Goal: Information Seeking & Learning: Learn about a topic

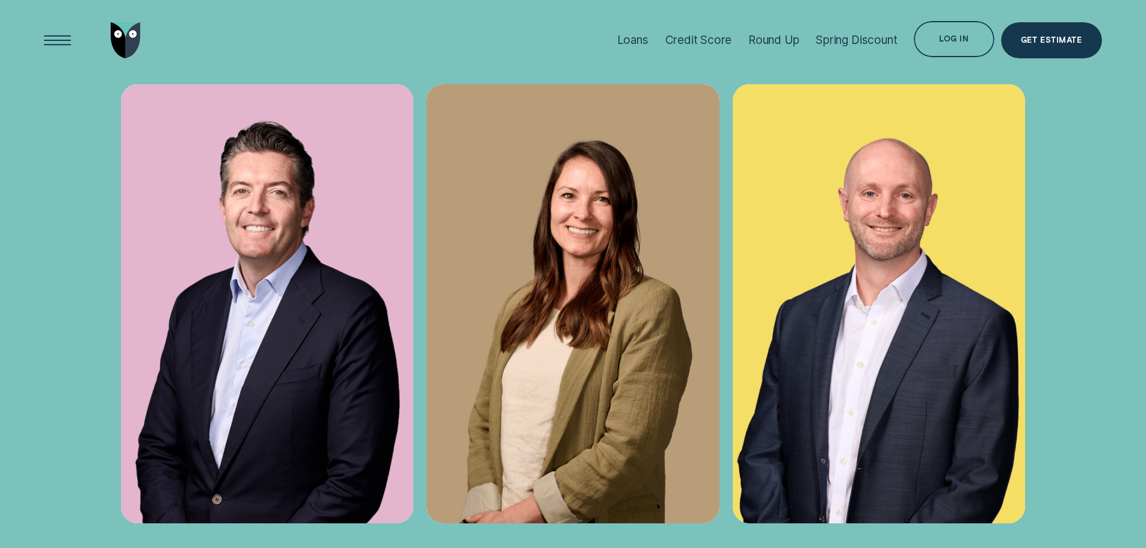
scroll to position [4693, 0]
click at [270, 289] on img at bounding box center [267, 304] width 293 height 439
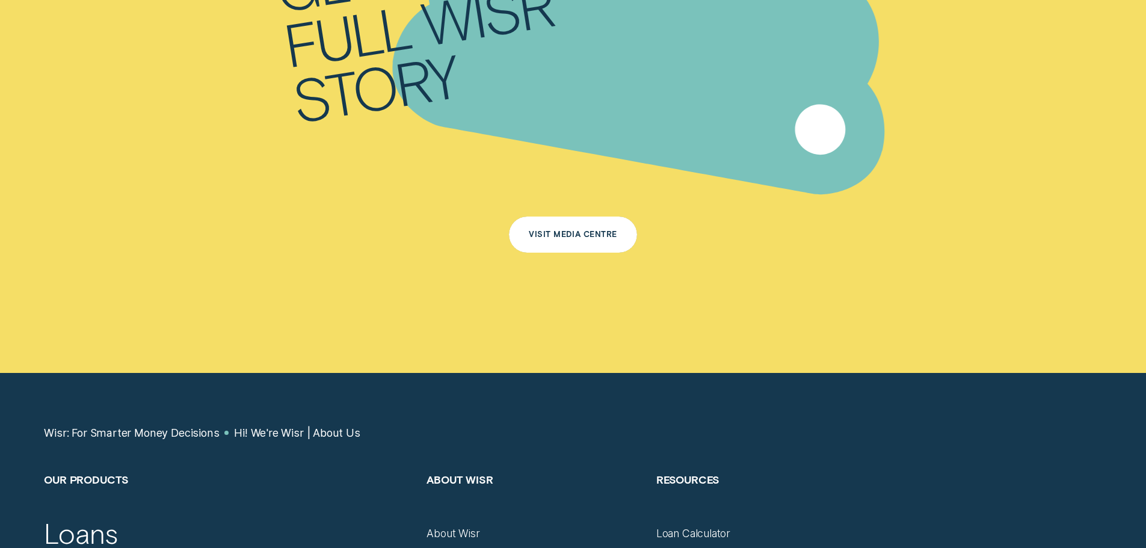
scroll to position [7942, 0]
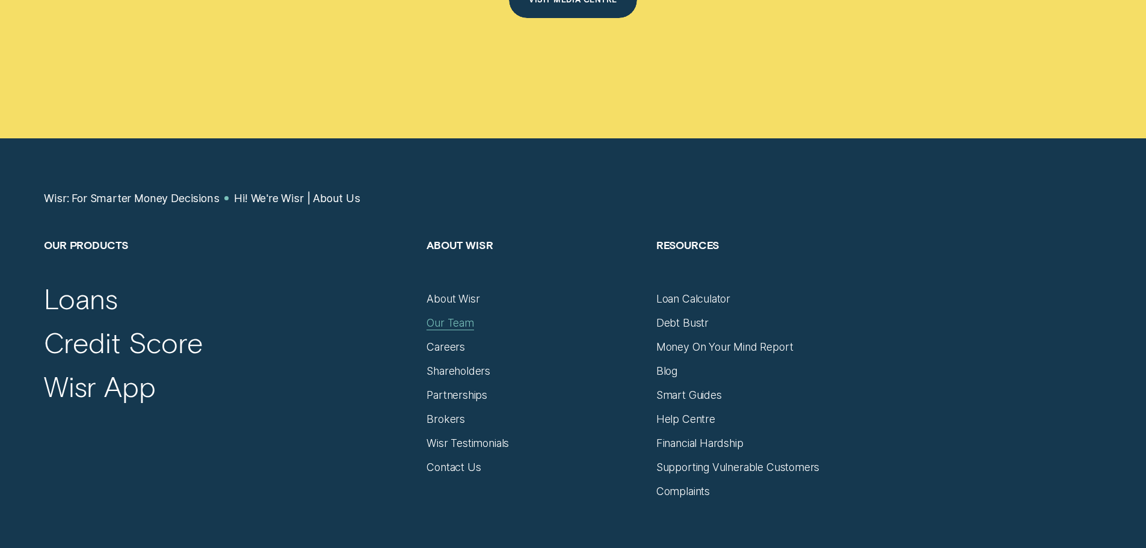
click at [449, 316] on div "Our Team" at bounding box center [451, 322] width 48 height 13
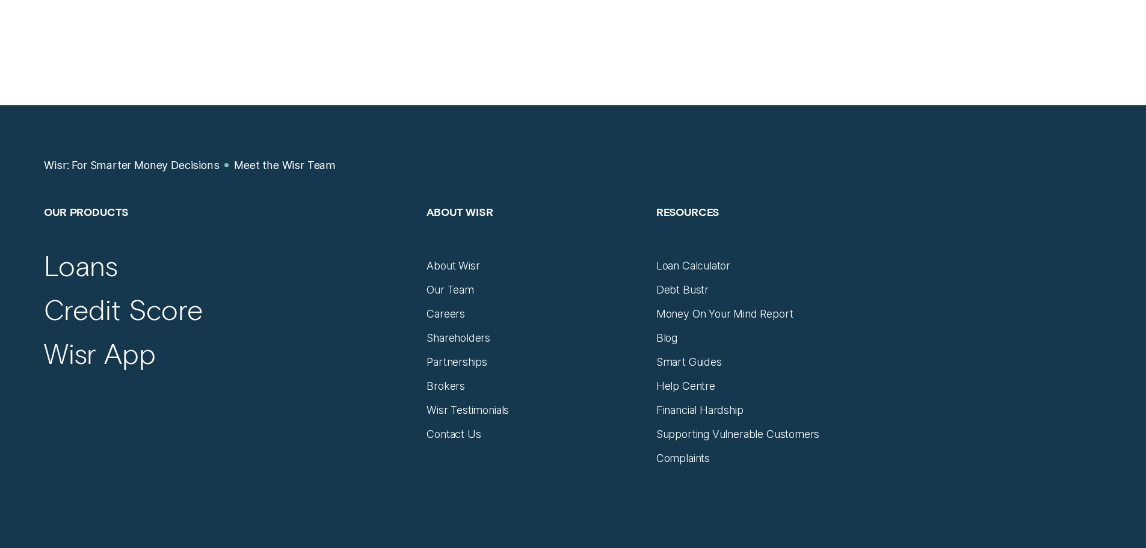
scroll to position [1504, 0]
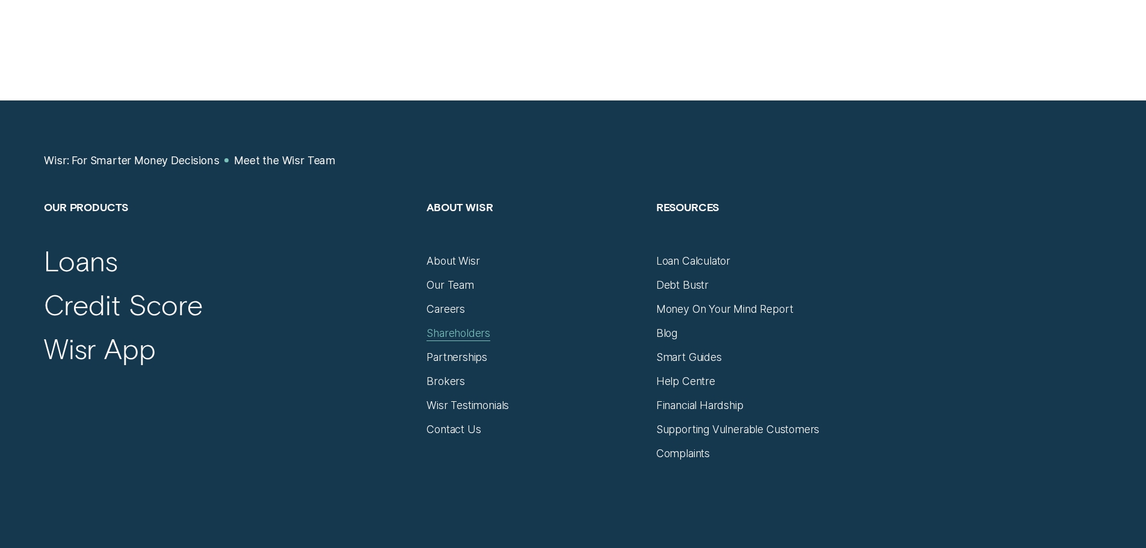
click at [451, 335] on div "Shareholders" at bounding box center [459, 333] width 64 height 13
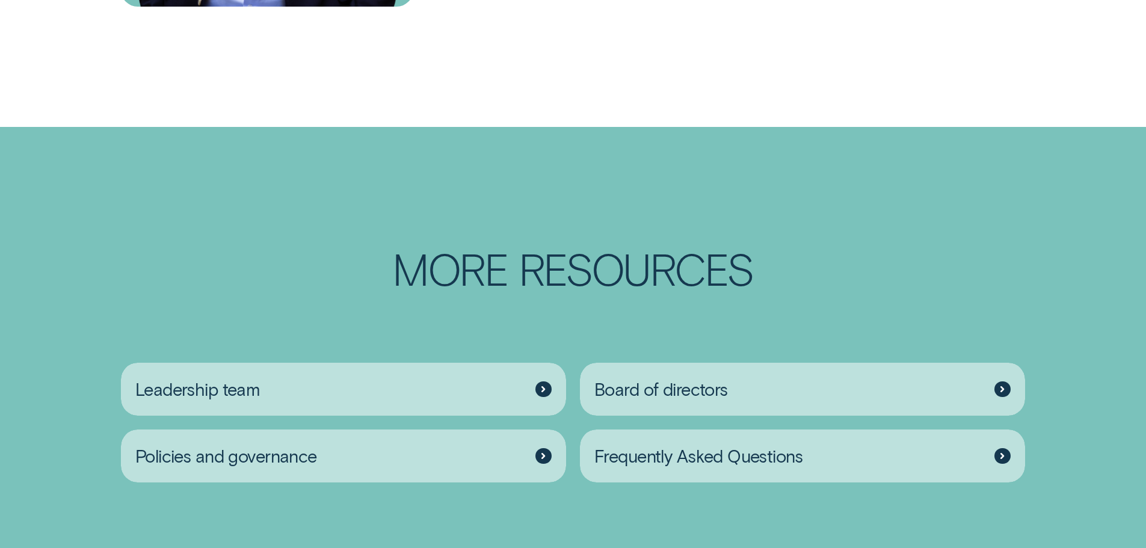
scroll to position [1925, 0]
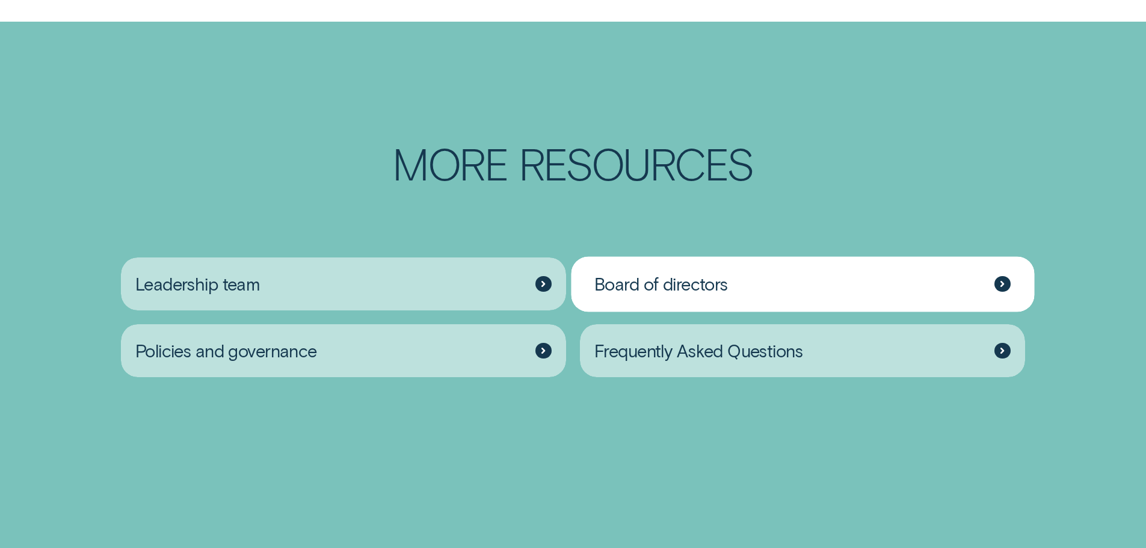
click at [767, 298] on div "Board of directors" at bounding box center [803, 285] width 446 height 54
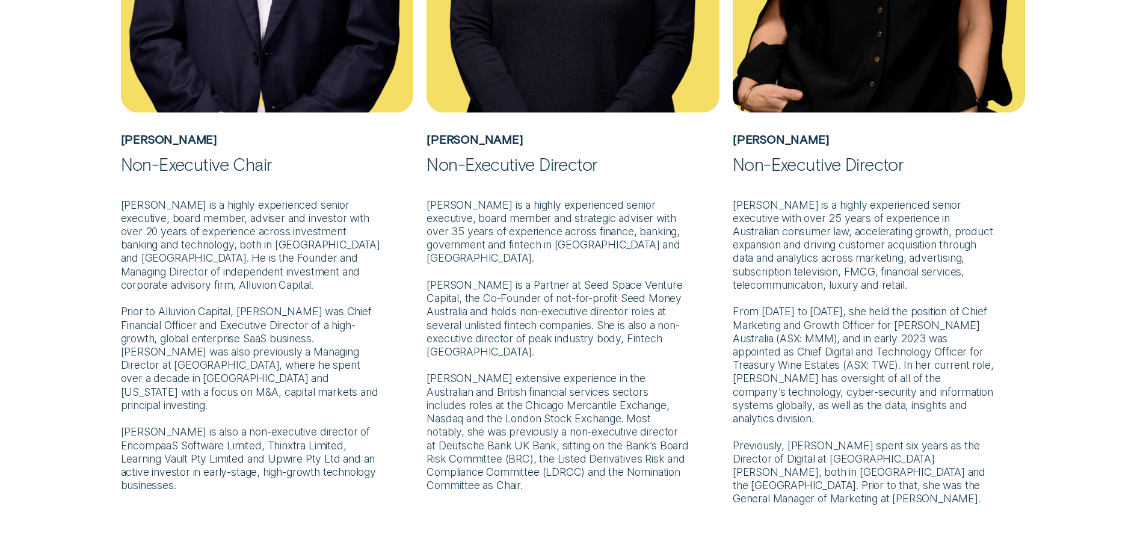
scroll to position [722, 0]
